Goal: Transaction & Acquisition: Purchase product/service

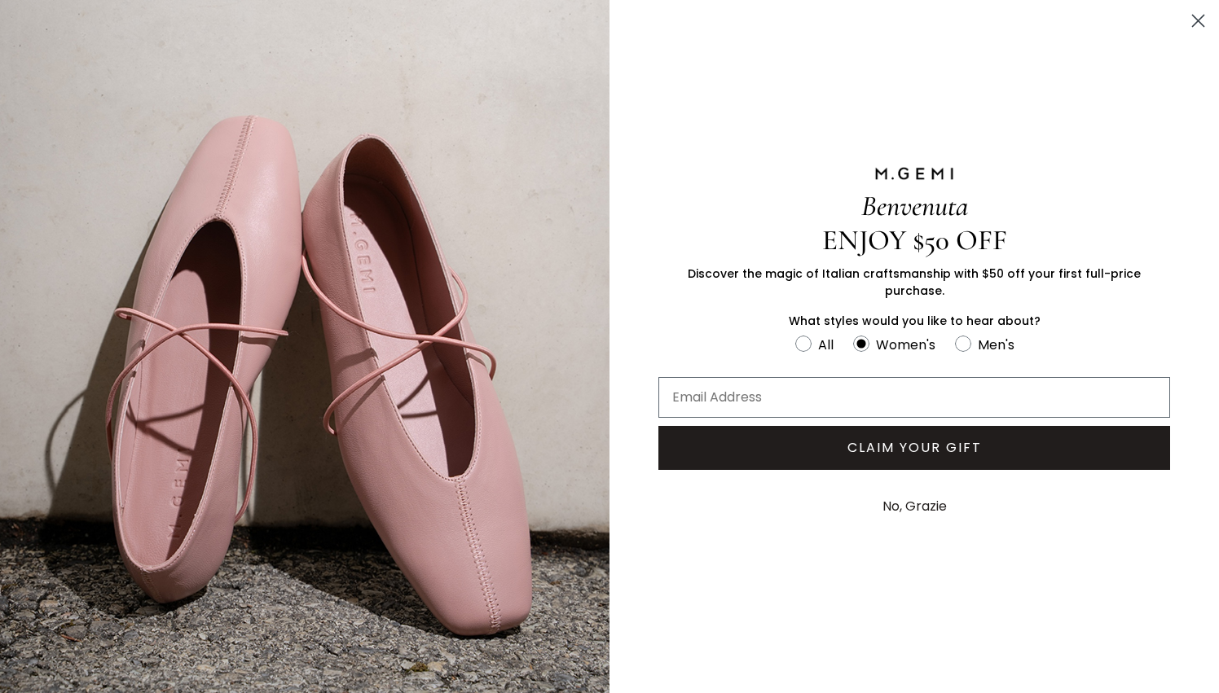
click at [1201, 18] on icon "Close dialog" at bounding box center [1198, 20] width 11 height 11
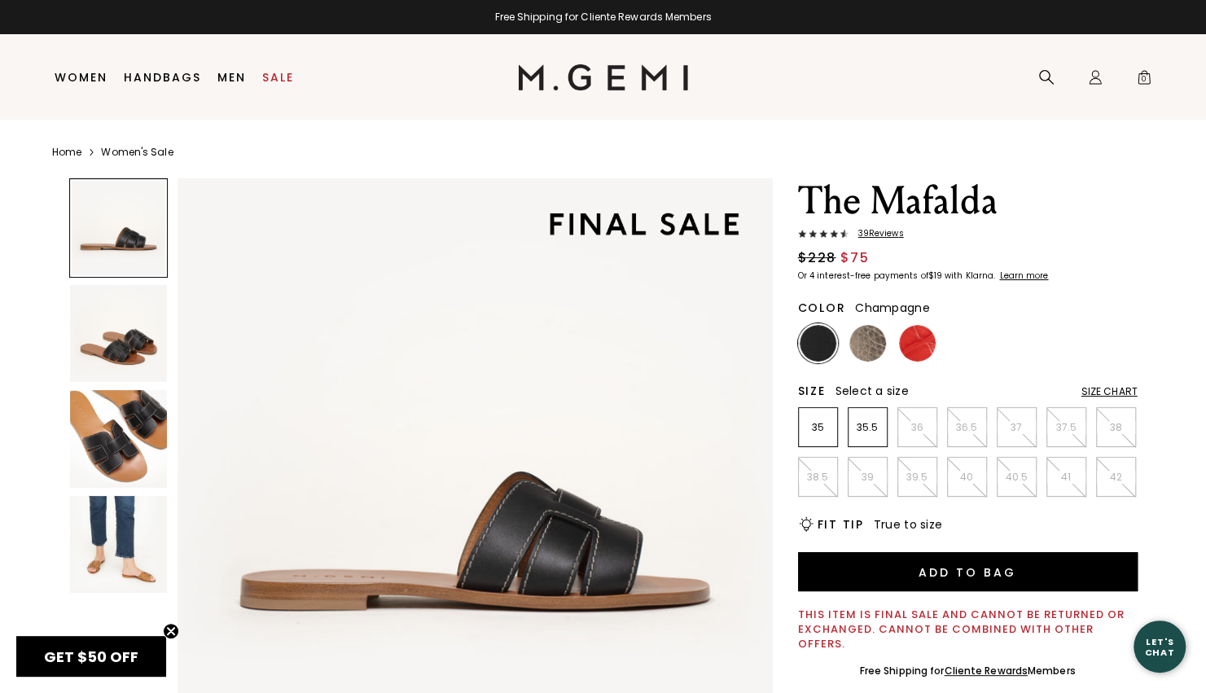
click at [877, 329] on img at bounding box center [868, 343] width 37 height 37
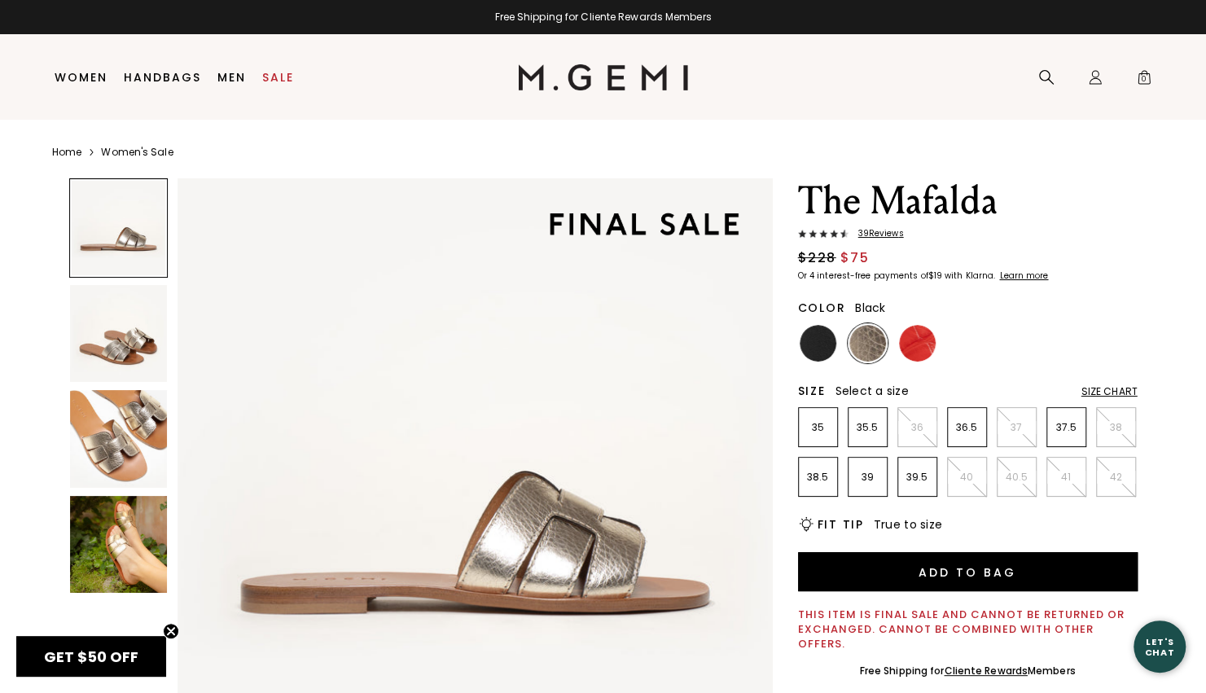
click at [813, 345] on img at bounding box center [818, 343] width 37 height 37
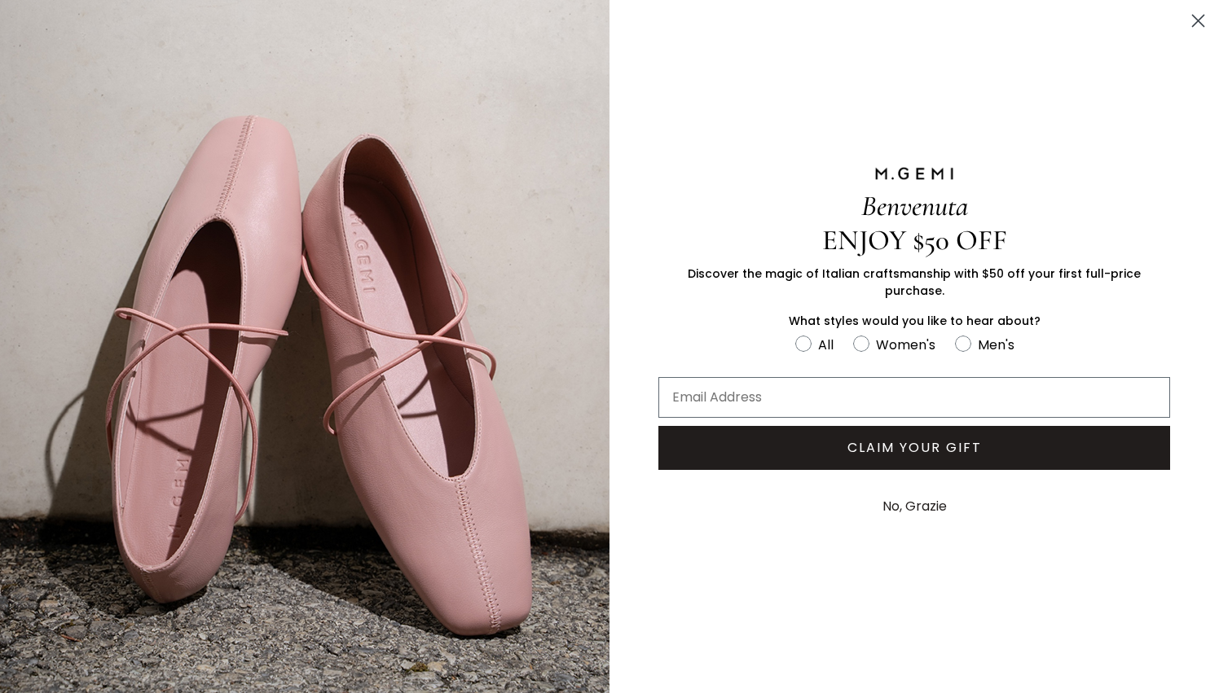
drag, startPoint x: 1204, startPoint y: 23, endPoint x: 1197, endPoint y: 16, distance: 9.8
click at [1197, 16] on circle "Close dialog" at bounding box center [1197, 20] width 27 height 27
